Goal: Navigation & Orientation: Go to known website

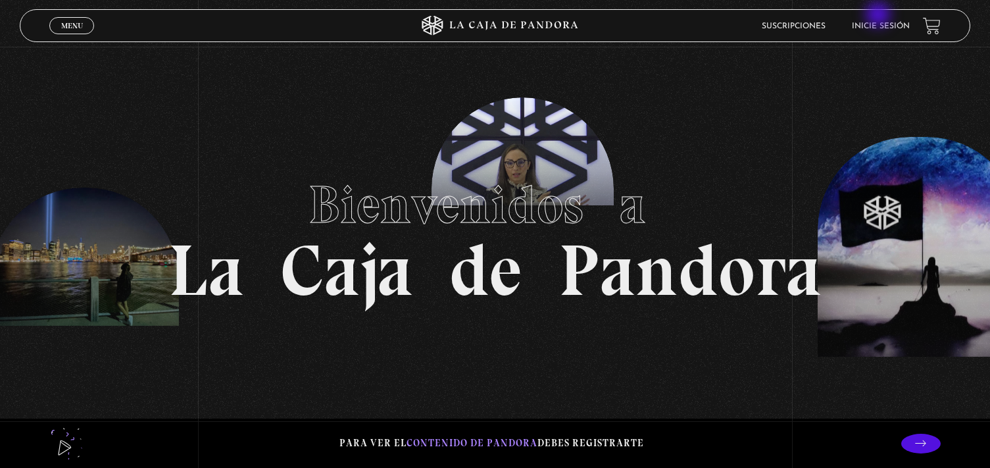
click at [879, 16] on li "Inicie sesión" at bounding box center [880, 26] width 58 height 20
click at [879, 23] on link "Inicie sesión" at bounding box center [880, 26] width 58 height 8
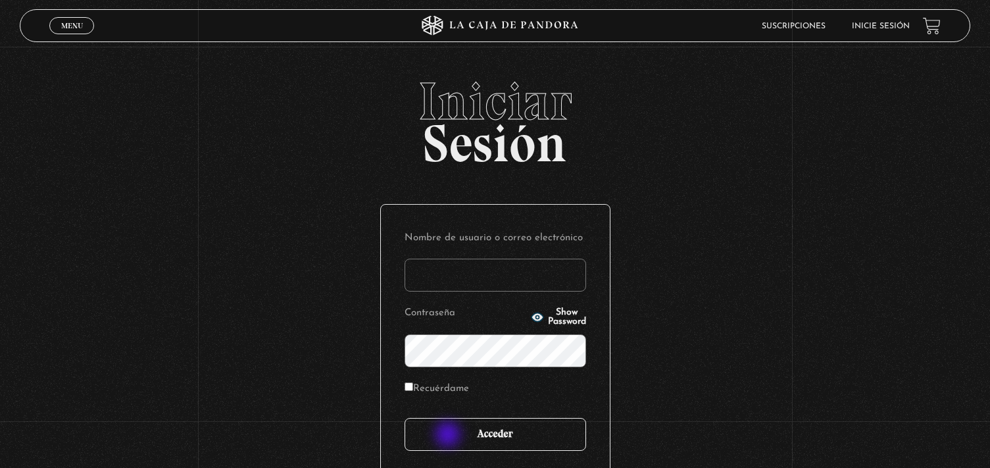
type input "[EMAIL_ADDRESS][DOMAIN_NAME]"
click at [454, 440] on input "Acceder" at bounding box center [494, 434] width 181 height 33
